Goal: Information Seeking & Learning: Find specific fact

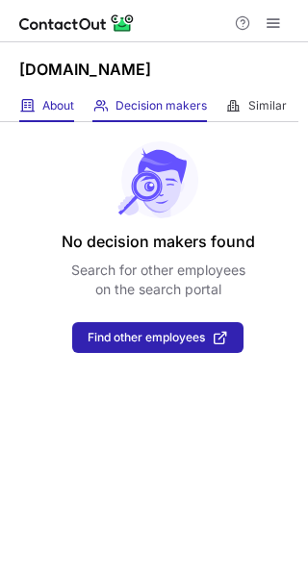
click at [35, 107] on div "About About Company" at bounding box center [46, 106] width 55 height 32
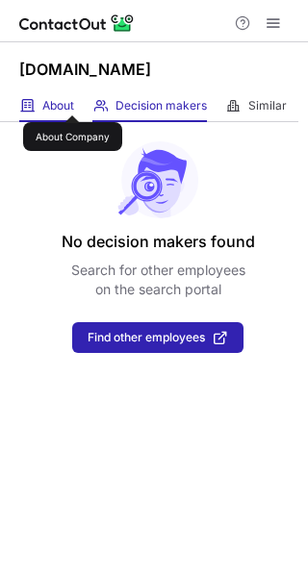
click at [72, 98] on span "About" at bounding box center [58, 105] width 32 height 15
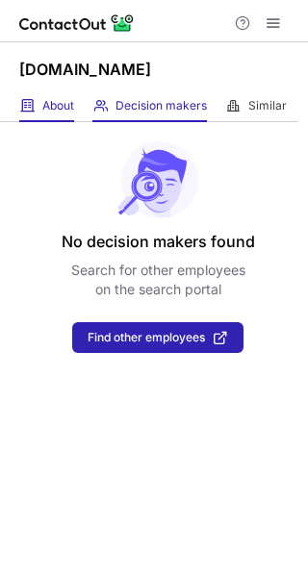
click at [66, 94] on div "About About Company" at bounding box center [46, 106] width 55 height 32
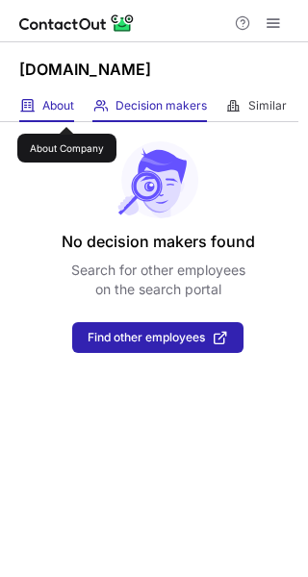
click at [66, 110] on span "About" at bounding box center [58, 105] width 32 height 15
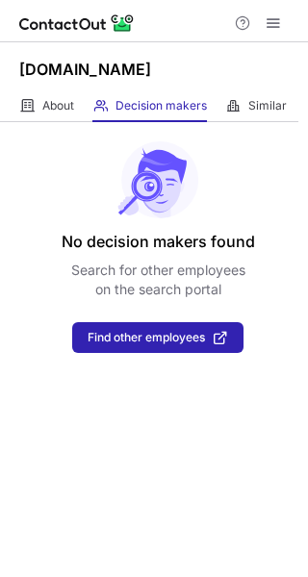
click at [78, 106] on div "About About Company Decision makers View Employees Similar Similar Companies" at bounding box center [149, 106] width 298 height 32
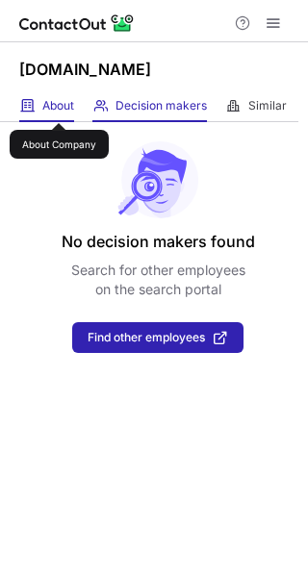
click at [59, 106] on span "About" at bounding box center [58, 105] width 32 height 15
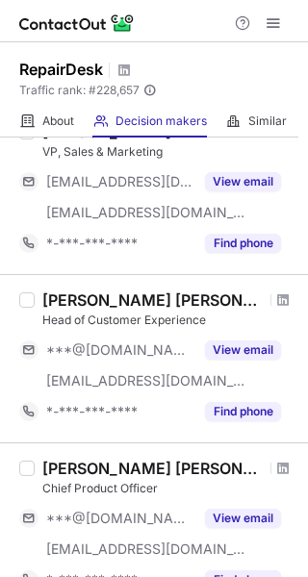
scroll to position [115, 0]
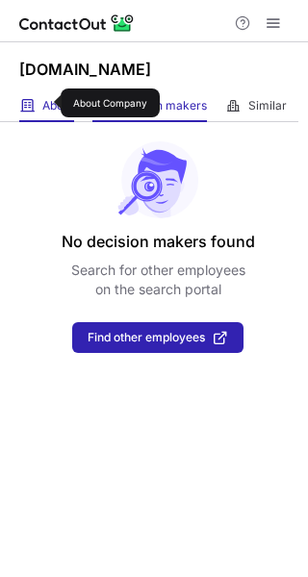
click at [48, 103] on span "About" at bounding box center [58, 105] width 32 height 15
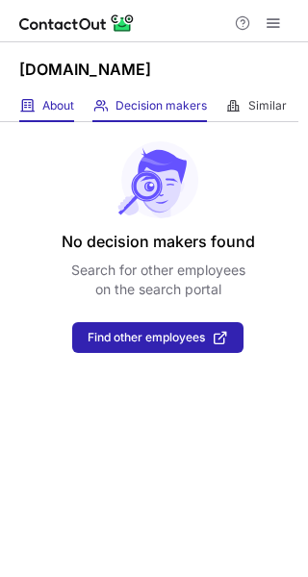
click at [45, 93] on div "About About Company" at bounding box center [46, 106] width 55 height 32
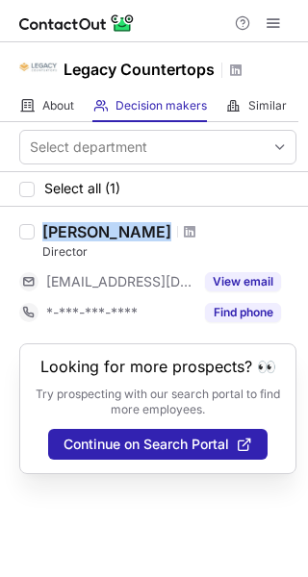
copy div "Elsa Burgos- Sanchez"
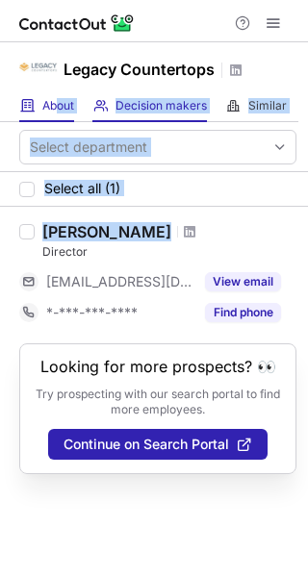
drag, startPoint x: 251, startPoint y: 234, endPoint x: 58, endPoint y: 114, distance: 227.1
click at [58, 114] on div "Legacy Countertops About About Company Decision makers View Employees Similar S…" at bounding box center [154, 309] width 308 height 535
click at [58, 114] on div "About About Company" at bounding box center [46, 106] width 55 height 32
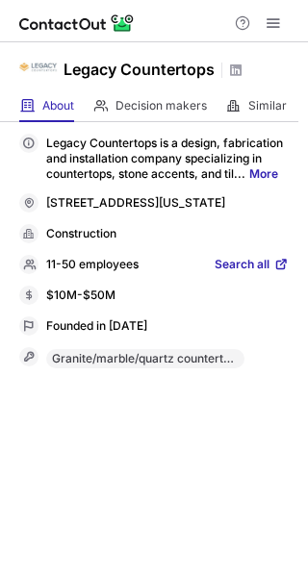
click at [236, 274] on span "Search all" at bounding box center [241, 265] width 55 height 17
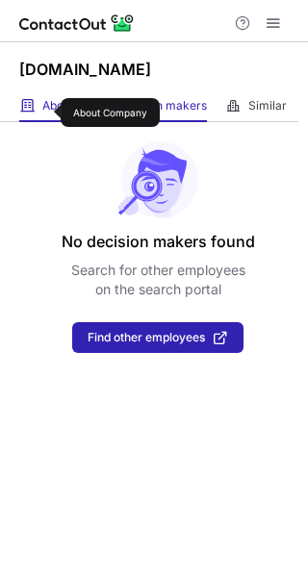
click at [48, 113] on span "About" at bounding box center [58, 105] width 32 height 15
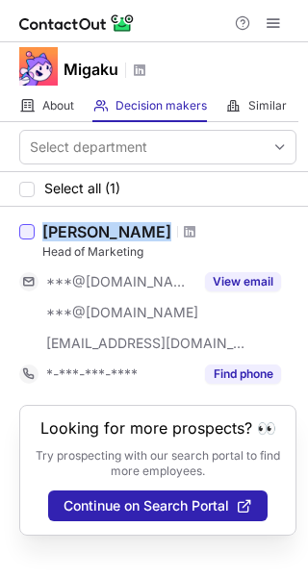
drag, startPoint x: 206, startPoint y: 222, endPoint x: 25, endPoint y: 235, distance: 181.2
click at [25, 235] on div "Lima Murat Head of Marketing ***@gmail.com ***@gmail.com ***@migaku.com View em…" at bounding box center [154, 306] width 308 height 198
copy div "Lima Murat"
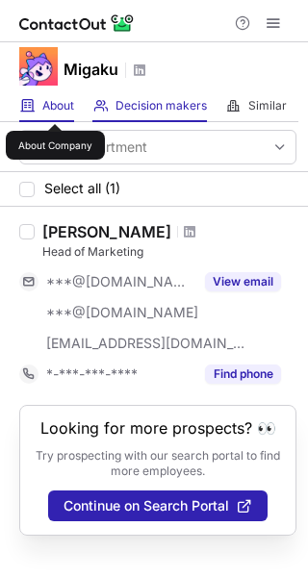
click at [55, 107] on span "About" at bounding box center [58, 105] width 32 height 15
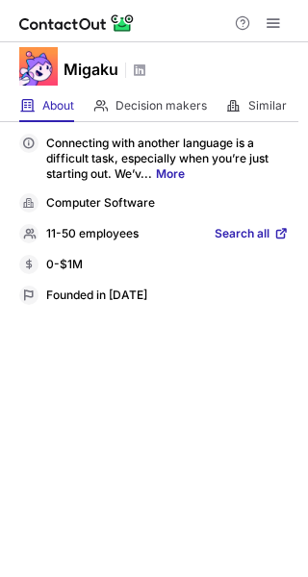
click at [230, 238] on span "Search all" at bounding box center [241, 234] width 55 height 17
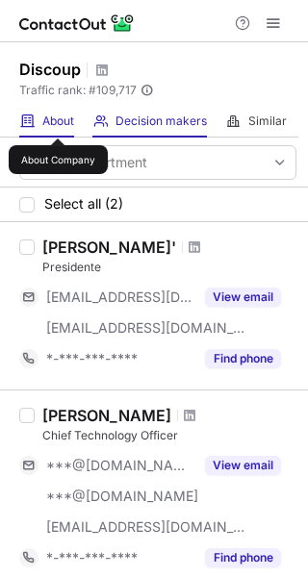
click at [58, 121] on span "About" at bounding box center [58, 120] width 32 height 15
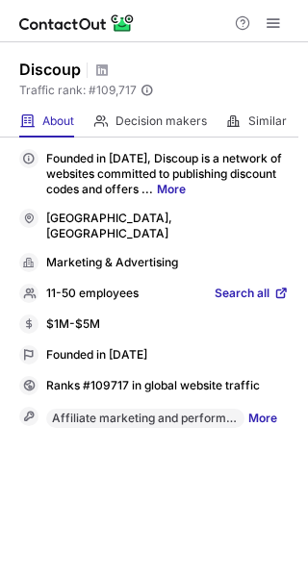
click at [274, 284] on div "11-50 employees Search all" at bounding box center [153, 293] width 269 height 19
click at [270, 286] on link "Search all" at bounding box center [251, 294] width 74 height 17
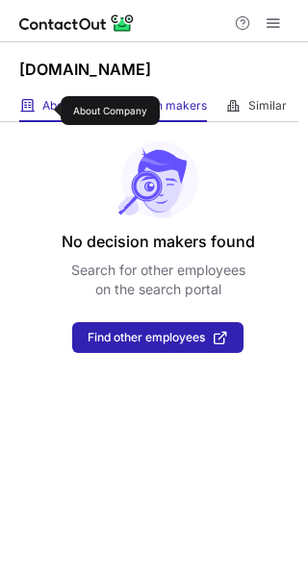
click at [48, 111] on span "About" at bounding box center [58, 105] width 32 height 15
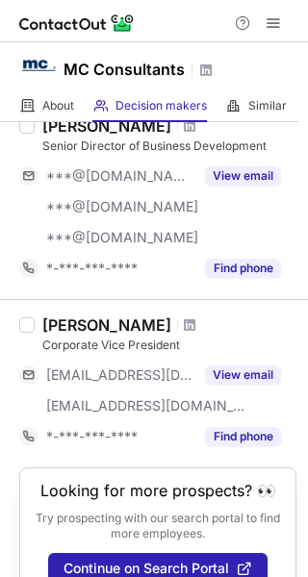
scroll to position [1602, 0]
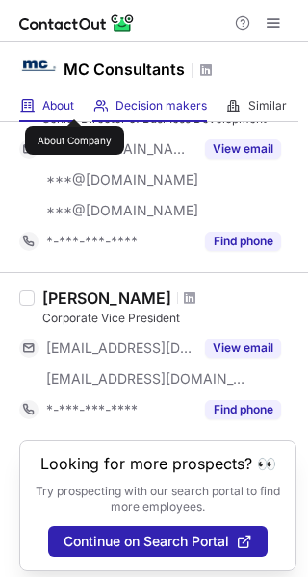
click at [74, 102] on span "About" at bounding box center [58, 105] width 32 height 15
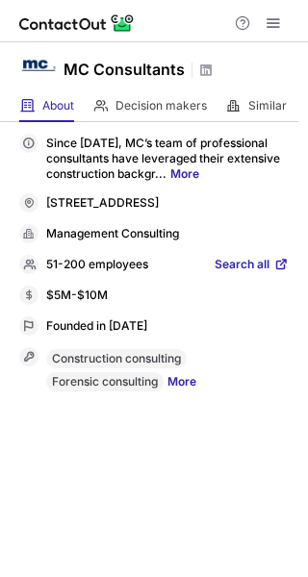
click at [264, 261] on span "Search all" at bounding box center [241, 265] width 55 height 17
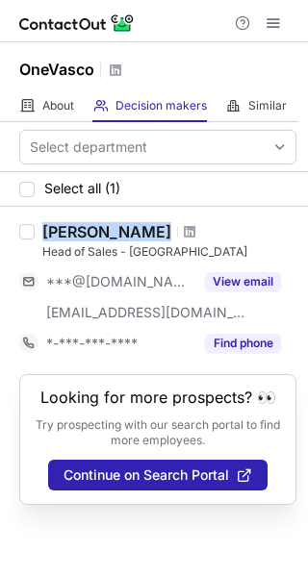
drag, startPoint x: 231, startPoint y: 207, endPoint x: 24, endPoint y: 213, distance: 206.8
click at [24, 213] on div "Mikhail Grigoryev Head of Sales - Europe ***@gmail.com ***@onevasco.com View em…" at bounding box center [154, 290] width 308 height 167
copy div "Mikhail Grigoryev"
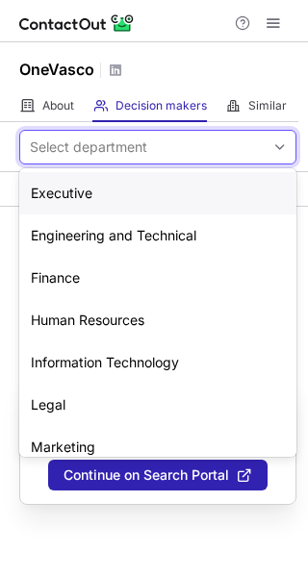
click at [54, 141] on div "Select department" at bounding box center [88, 147] width 117 height 19
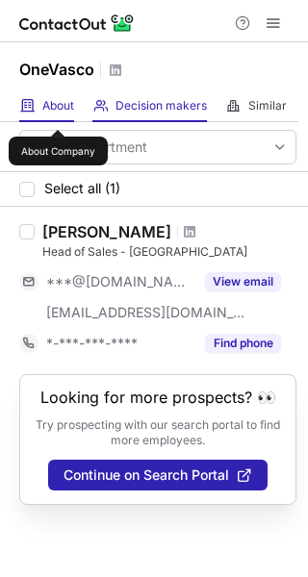
click at [58, 113] on span "About" at bounding box center [58, 105] width 32 height 15
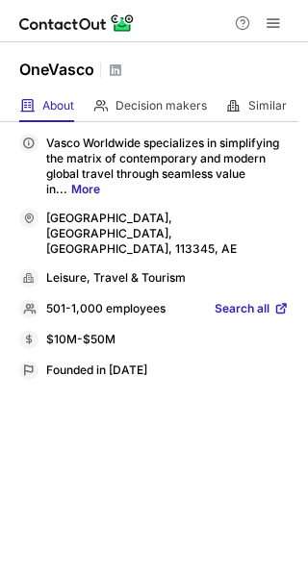
click at [226, 301] on span "Search all" at bounding box center [241, 309] width 55 height 17
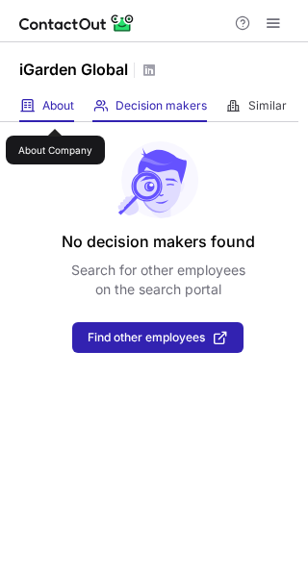
click at [55, 112] on span "About" at bounding box center [58, 105] width 32 height 15
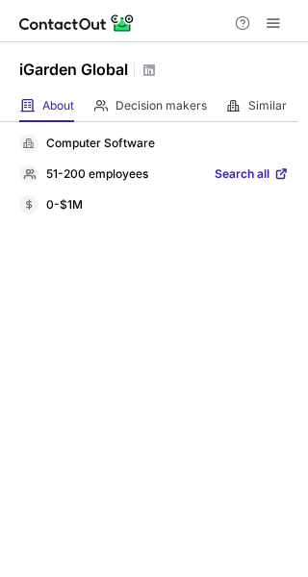
click at [264, 176] on span "Search all" at bounding box center [241, 174] width 55 height 17
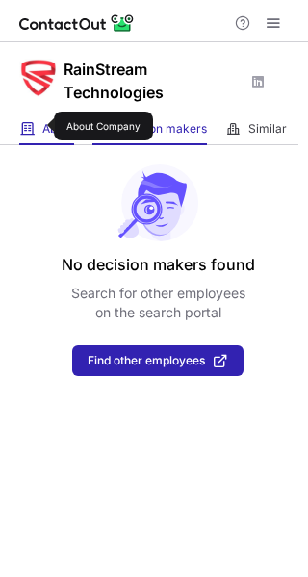
click at [42, 126] on span "About" at bounding box center [58, 128] width 32 height 15
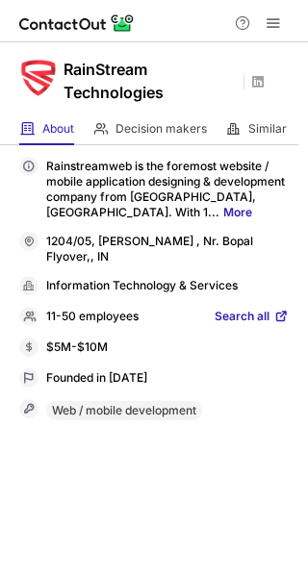
click at [239, 318] on span "Search all" at bounding box center [241, 317] width 55 height 17
